Goal: Register for event/course

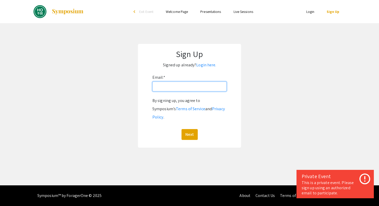
click at [193, 88] on input "Email: *" at bounding box center [190, 87] width 74 height 10
click at [203, 74] on div "Email: * By signing up, you agree to Symposium’s Terms of Service and Privacy P…" at bounding box center [190, 106] width 74 height 67
click at [206, 66] on link "Login here." at bounding box center [206, 64] width 20 height 5
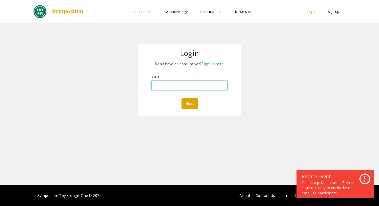
click at [188, 86] on input "Email:" at bounding box center [190, 86] width 77 height 10
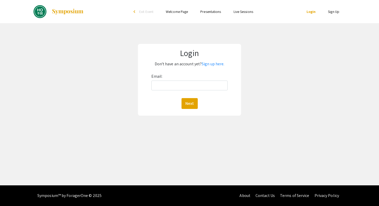
click at [204, 77] on div "Email: Next" at bounding box center [190, 90] width 77 height 37
click at [196, 85] on input "Email:" at bounding box center [190, 86] width 77 height 10
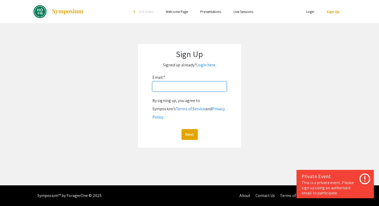
click at [175, 90] on input "Email: *" at bounding box center [190, 87] width 74 height 10
type input "[EMAIL_ADDRESS][DOMAIN_NAME]"
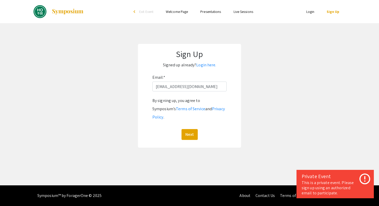
click at [188, 134] on div "Sign Up Signed up already? Login here. Email: * ctomlin6@jh.edu By signing up, …" at bounding box center [189, 96] width 103 height 104
click at [188, 129] on button "Next" at bounding box center [190, 134] width 16 height 11
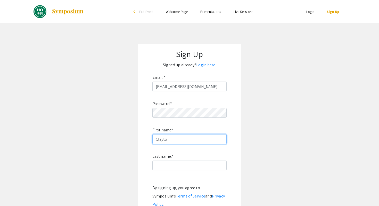
type input "Clayton"
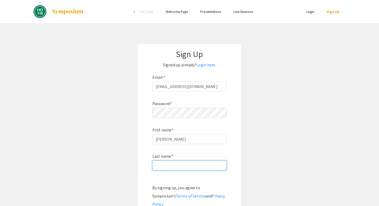
type input "Tomlinson"
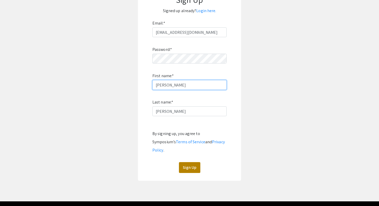
scroll to position [58, 0]
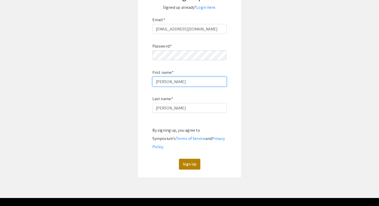
type input "Clayton"
click at [184, 159] on button "Sign Up" at bounding box center [189, 164] width 21 height 11
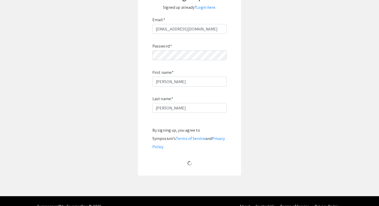
scroll to position [0, 0]
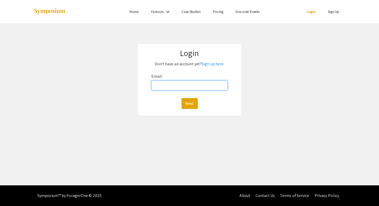
click at [189, 84] on input "Email:" at bounding box center [190, 86] width 77 height 10
type input "[EMAIL_ADDRESS][DOMAIN_NAME]"
click at [193, 104] on button "Next" at bounding box center [190, 103] width 16 height 11
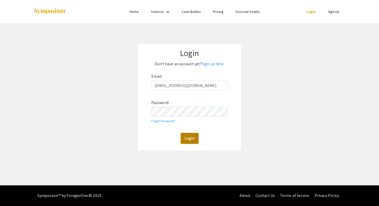
click at [188, 135] on button "Login" at bounding box center [190, 138] width 18 height 11
